Goal: Transaction & Acquisition: Subscribe to service/newsletter

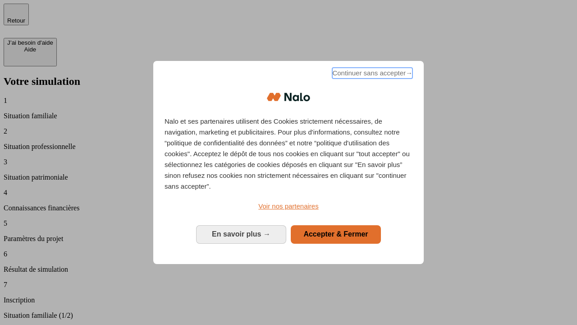
click at [372, 74] on span "Continuer sans accepter →" at bounding box center [372, 73] width 80 height 11
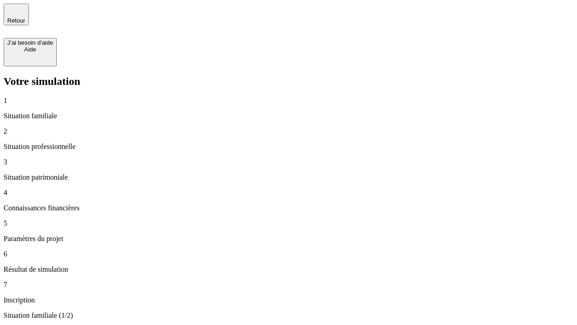
type input "70 000"
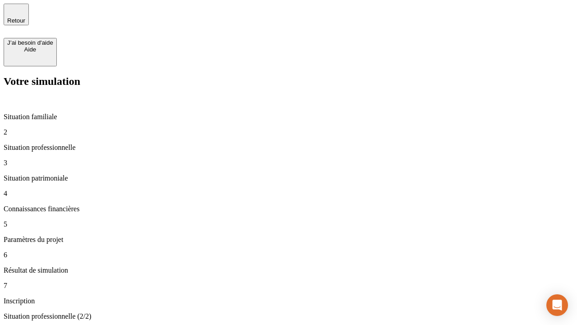
type input "1 000"
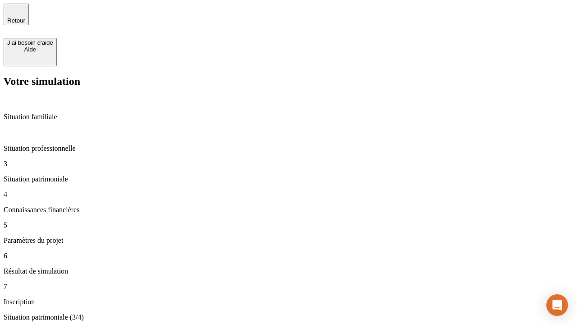
type input "800"
type input "6"
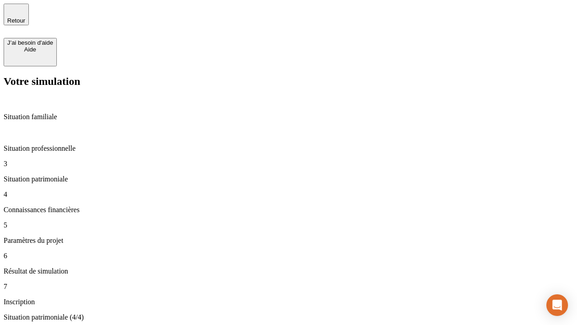
type input "400"
type input "3"
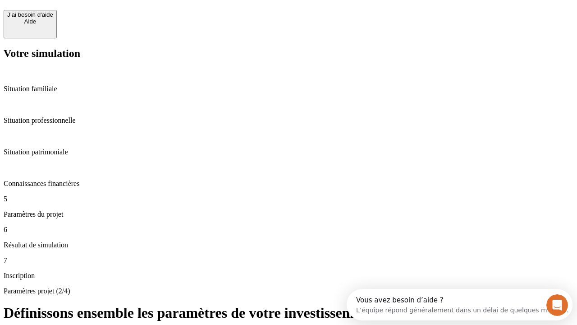
scroll to position [17, 0]
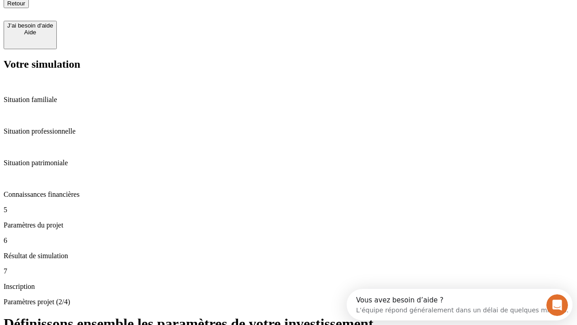
type input "35"
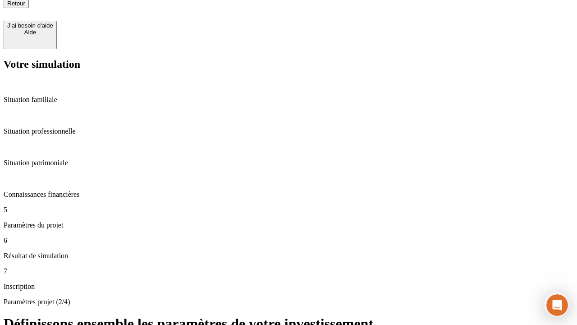
type input "500"
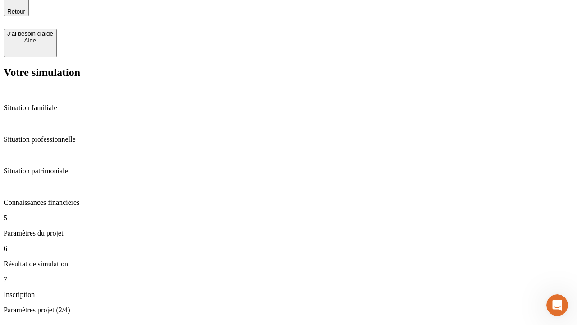
type input "640"
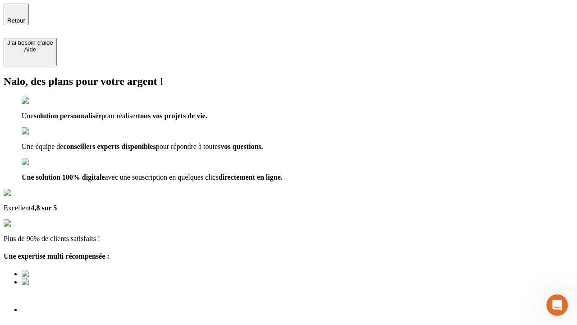
type input "[EMAIL_ADDRESS][DOMAIN_NAME]"
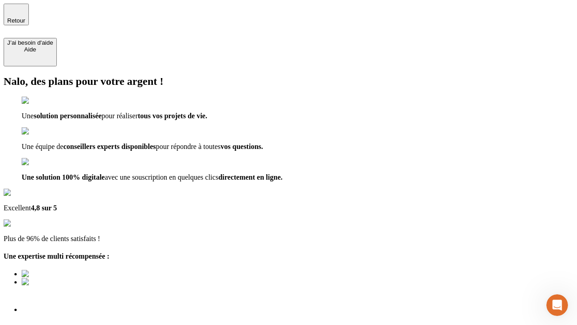
scroll to position [6, 0]
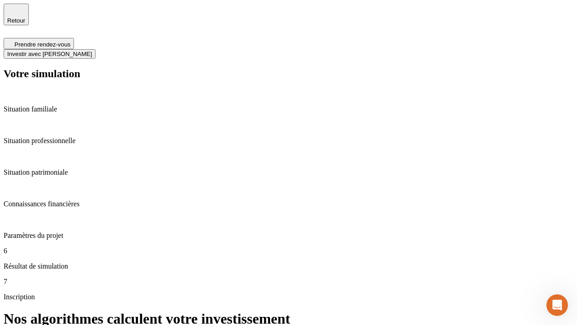
click at [92, 51] on span "Investir avec [PERSON_NAME]" at bounding box center [49, 54] width 85 height 7
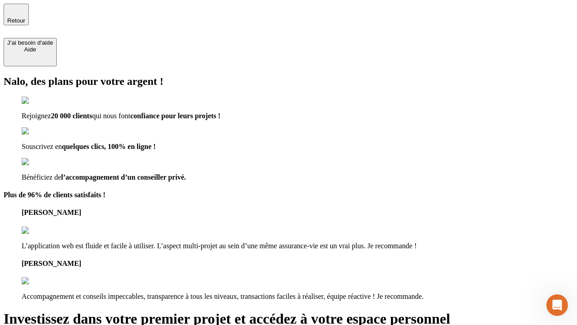
type input "abc"
